Goal: Navigation & Orientation: Find specific page/section

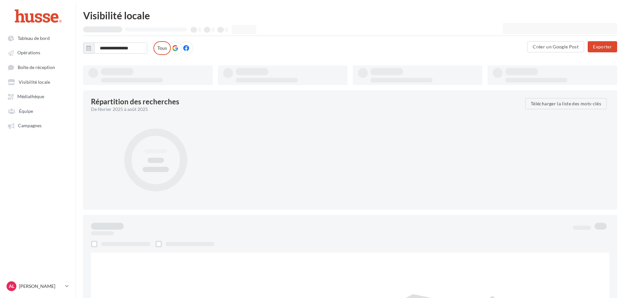
click at [61, 292] on div "AL [PERSON_NAME].l" at bounding box center [37, 286] width 65 height 13
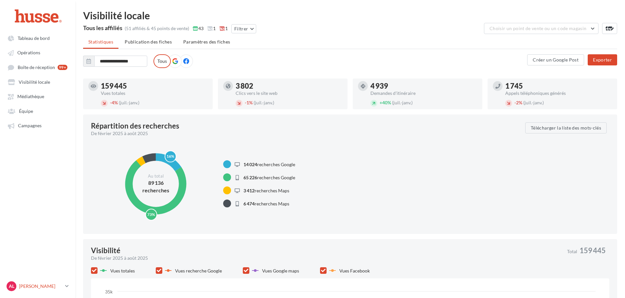
click at [62, 288] on p "[PERSON_NAME]" at bounding box center [41, 286] width 44 height 7
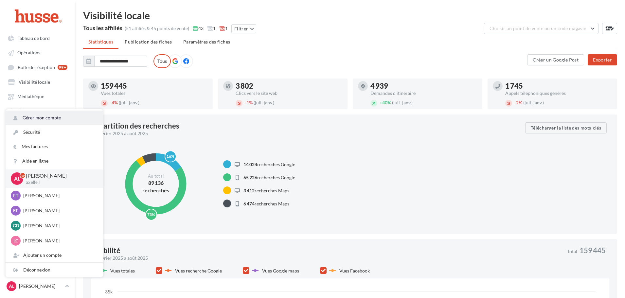
click at [37, 116] on link "Gérer mon compte" at bounding box center [54, 118] width 97 height 14
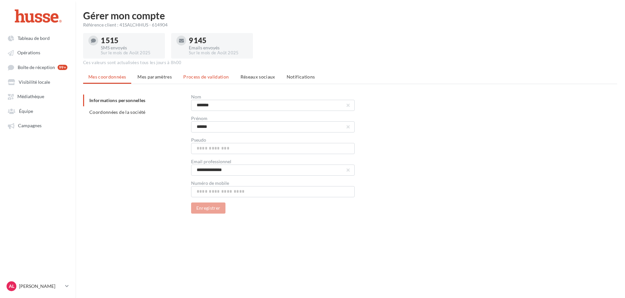
click at [205, 79] on li "Process de validation" at bounding box center [206, 77] width 56 height 12
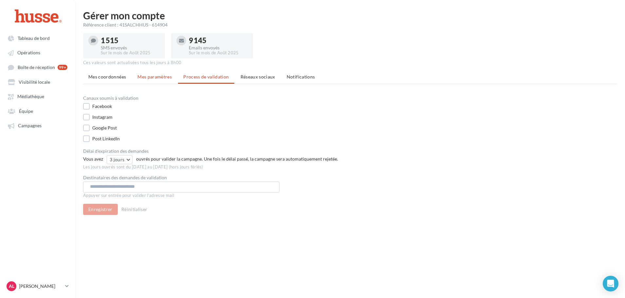
click at [147, 77] on span "Mes paramètres" at bounding box center [154, 77] width 34 height 6
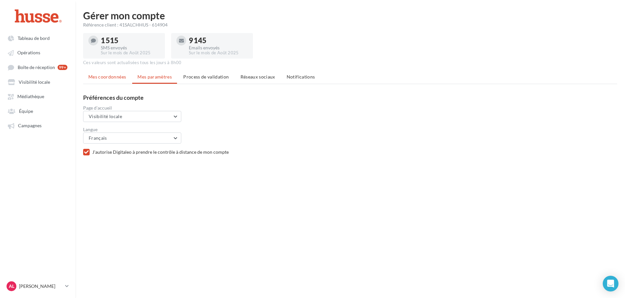
click at [121, 78] on span "Mes coordonnées" at bounding box center [107, 77] width 38 height 6
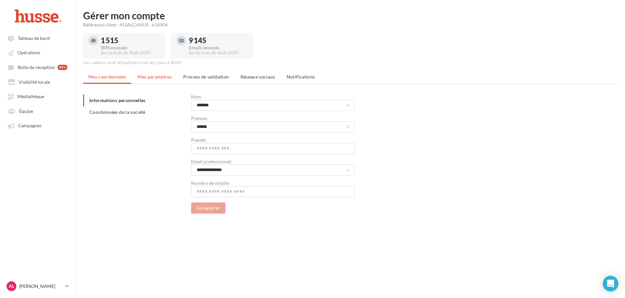
click at [146, 80] on li "Mes paramètres" at bounding box center [154, 77] width 45 height 12
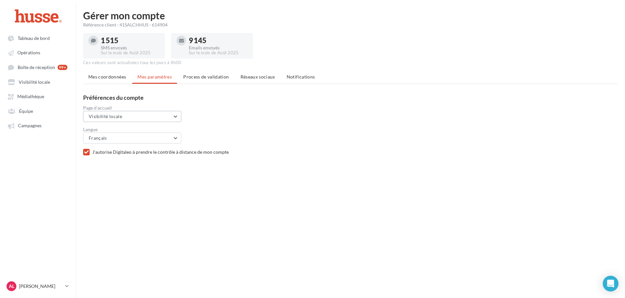
click at [136, 116] on button "Visibilité locale" at bounding box center [132, 116] width 98 height 11
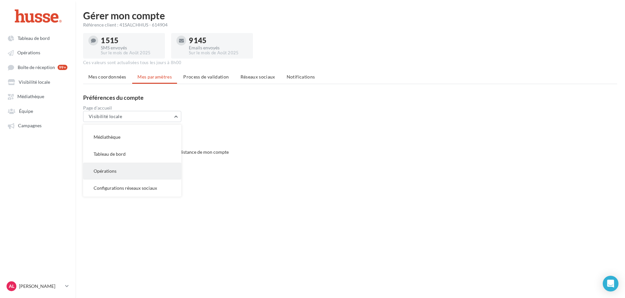
click at [122, 170] on button "Opérations" at bounding box center [132, 171] width 98 height 17
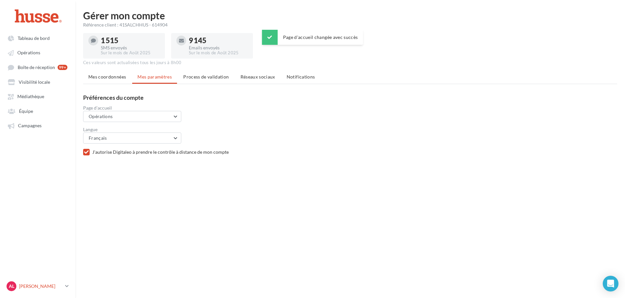
click at [64, 281] on link "AL [PERSON_NAME].l" at bounding box center [37, 286] width 65 height 12
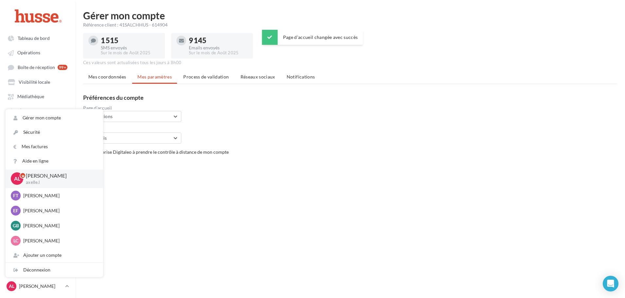
click at [140, 219] on div "Tableau de bord Opérations Équipe" at bounding box center [312, 159] width 625 height 298
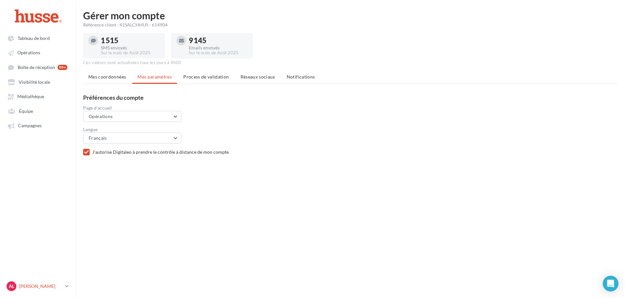
click at [67, 285] on icon at bounding box center [67, 286] width 4 height 6
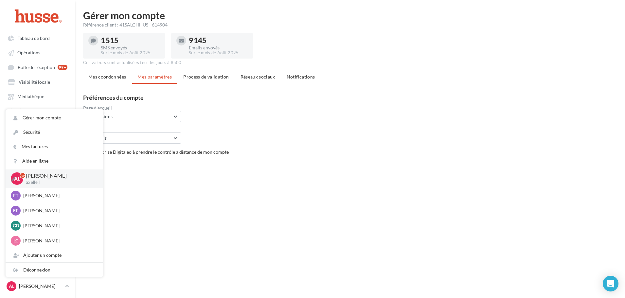
click at [12, 180] on icon at bounding box center [13, 179] width 5 height 5
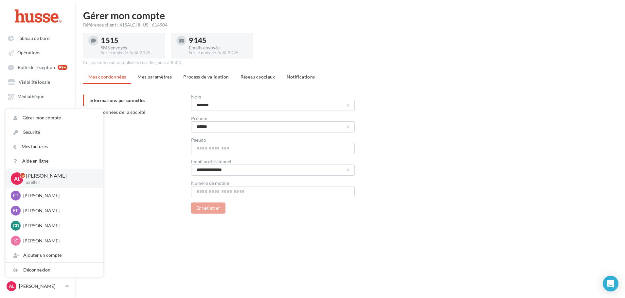
click at [123, 183] on div "**********" at bounding box center [352, 154] width 539 height 119
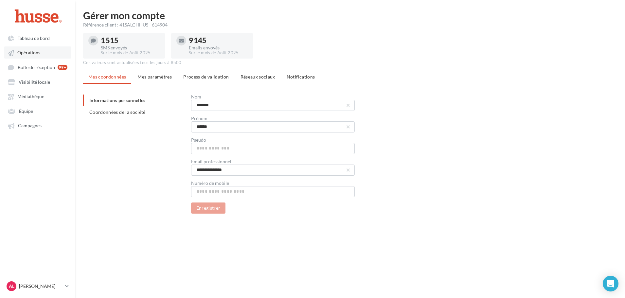
click at [28, 56] on link "Opérations" at bounding box center [37, 52] width 67 height 12
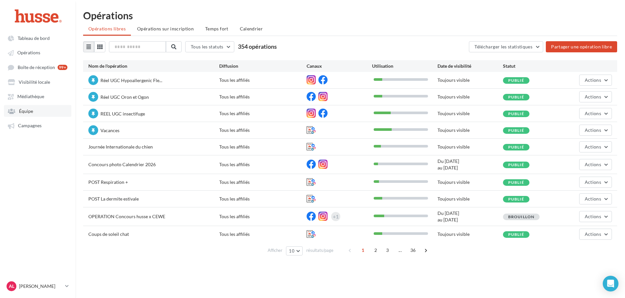
click at [33, 112] on link "Équipe" at bounding box center [37, 111] width 67 height 12
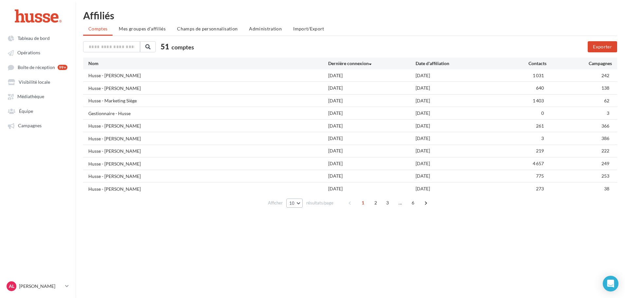
click at [292, 202] on span "10" at bounding box center [292, 203] width 6 height 5
click at [303, 250] on button "100" at bounding box center [309, 249] width 46 height 11
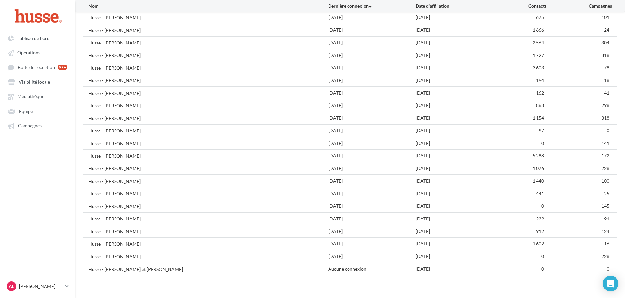
scroll to position [441, 0]
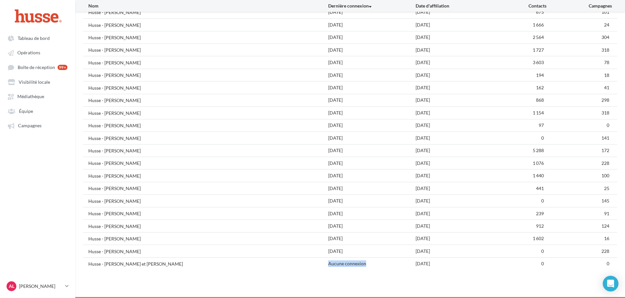
drag, startPoint x: 339, startPoint y: 265, endPoint x: 375, endPoint y: 272, distance: 36.8
click at [375, 269] on div "Husse - [PERSON_NAME] et [PERSON_NAME] Aucune connexion [DATE] 0 0" at bounding box center [350, 264] width 534 height 12
click at [66, 283] on link "AL [PERSON_NAME].l" at bounding box center [37, 286] width 65 height 12
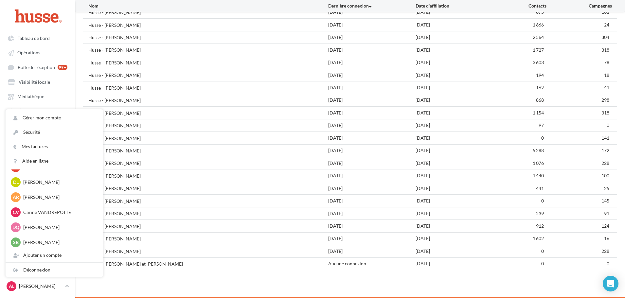
scroll to position [647, 0]
